Goal: Information Seeking & Learning: Learn about a topic

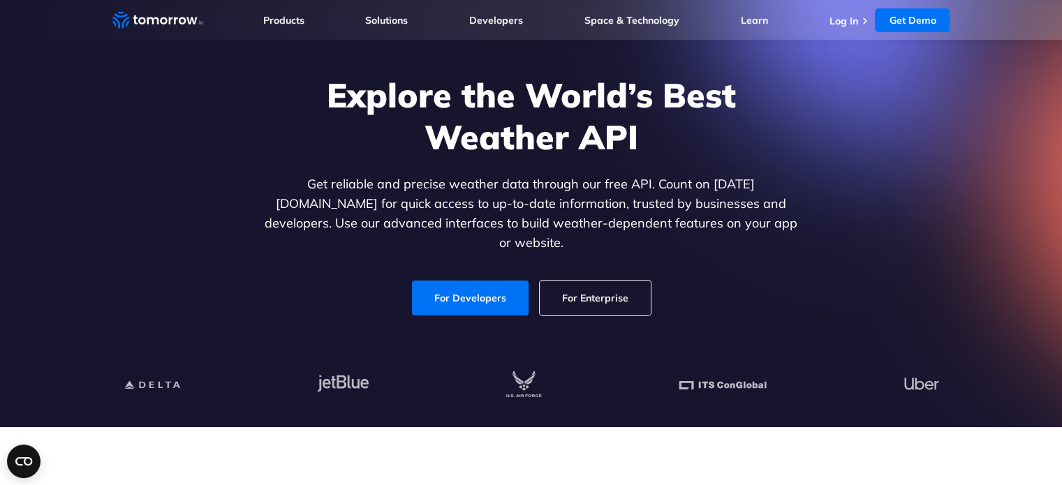
scroll to position [70, 0]
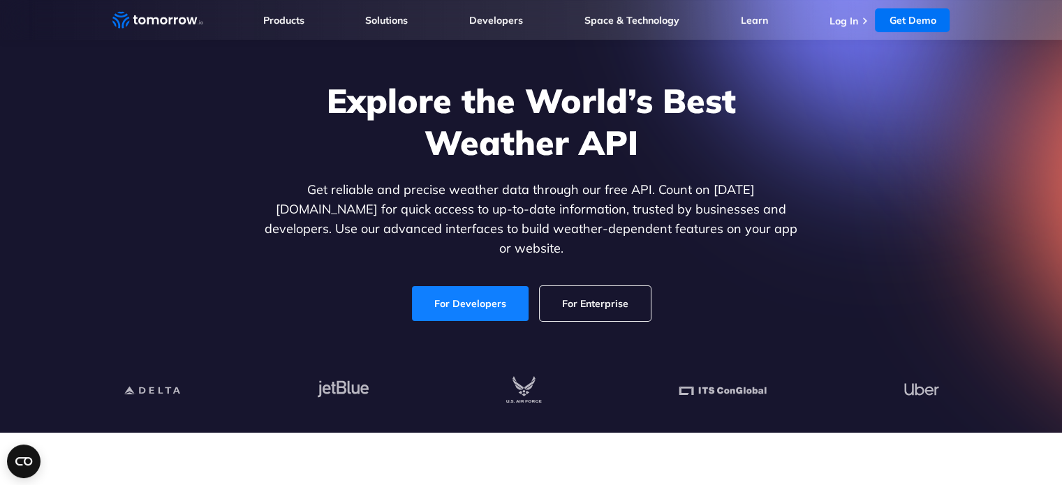
click at [441, 288] on link "For Developers" at bounding box center [470, 303] width 117 height 35
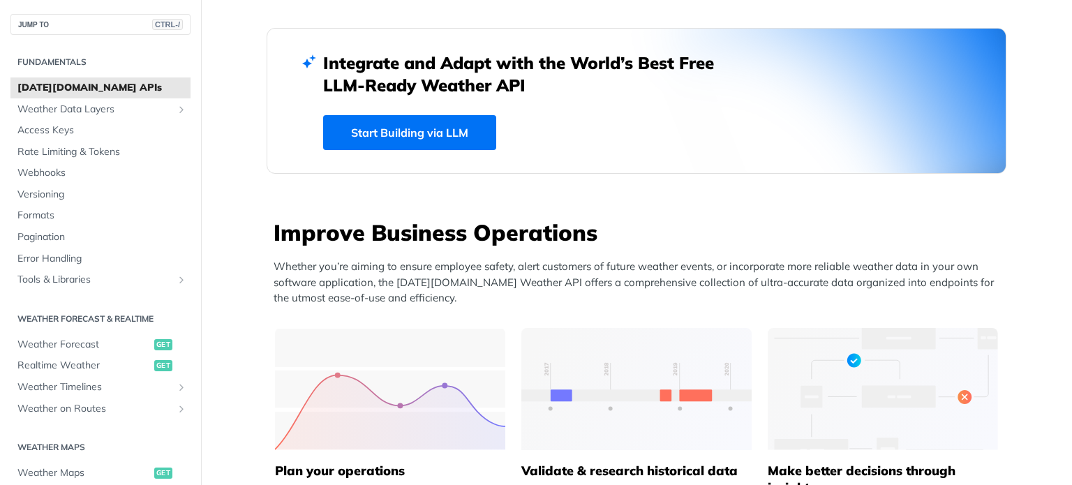
scroll to position [419, 0]
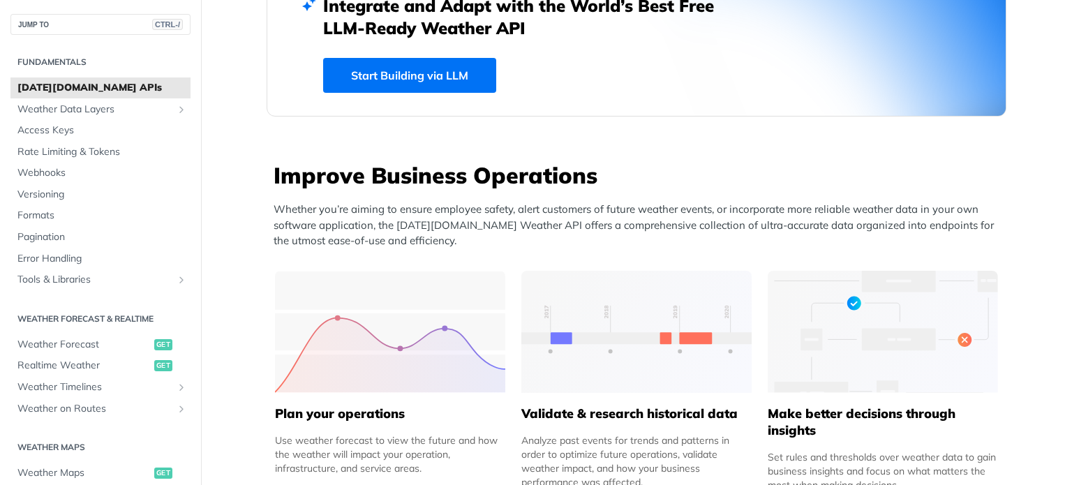
click at [425, 69] on link "Start Building via LLM" at bounding box center [409, 75] width 173 height 35
